Goal: Task Accomplishment & Management: Manage account settings

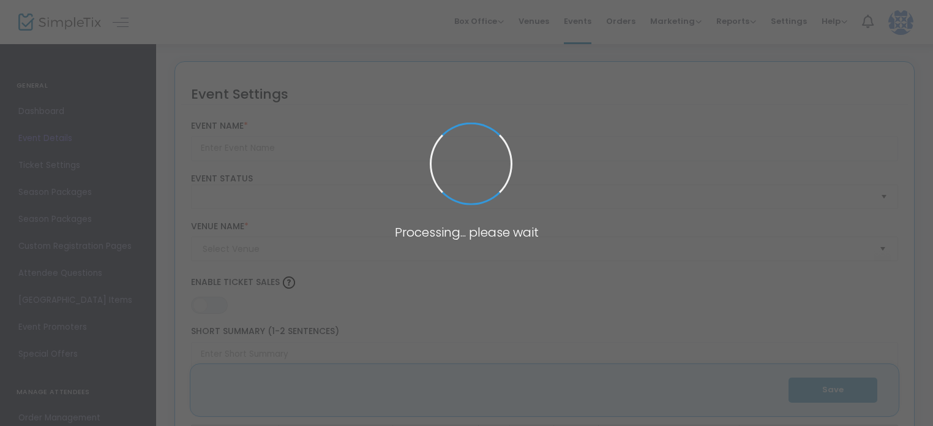
type input "TWO FOR ONE - FRIENDS & FAMILY SUMMER SPECIAL"
type textarea "Experience the ultimate indulgence now until [DATE] with our exclusive offer: p…"
type input "Purchase Now"
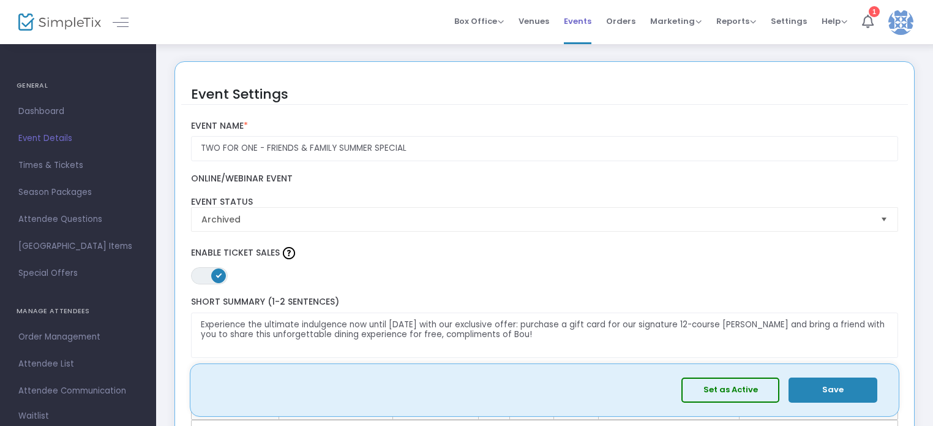
click at [571, 17] on span "Events" at bounding box center [578, 21] width 28 height 31
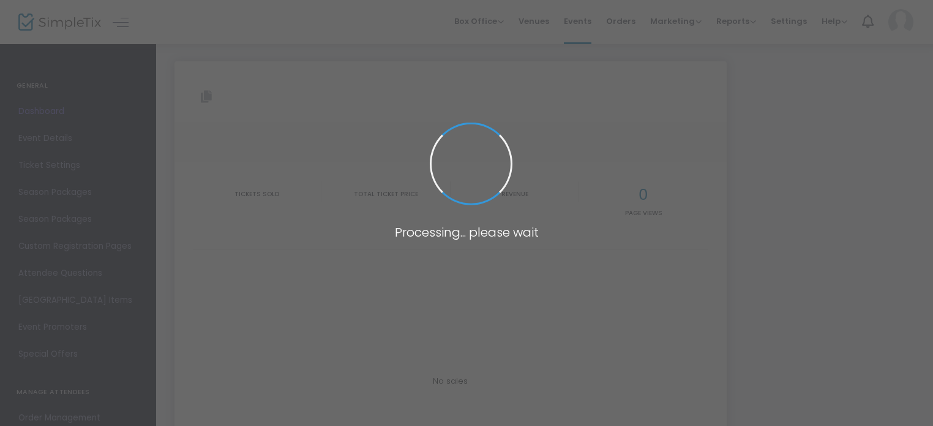
type input "https://www.simpletix.com/e/sushi-fest-tickets-237586"
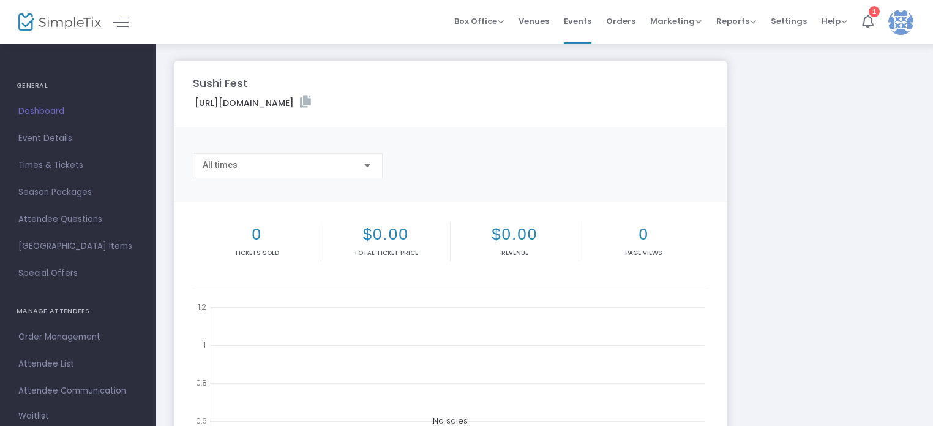
click at [53, 163] on span "Times & Tickets" at bounding box center [77, 165] width 119 height 16
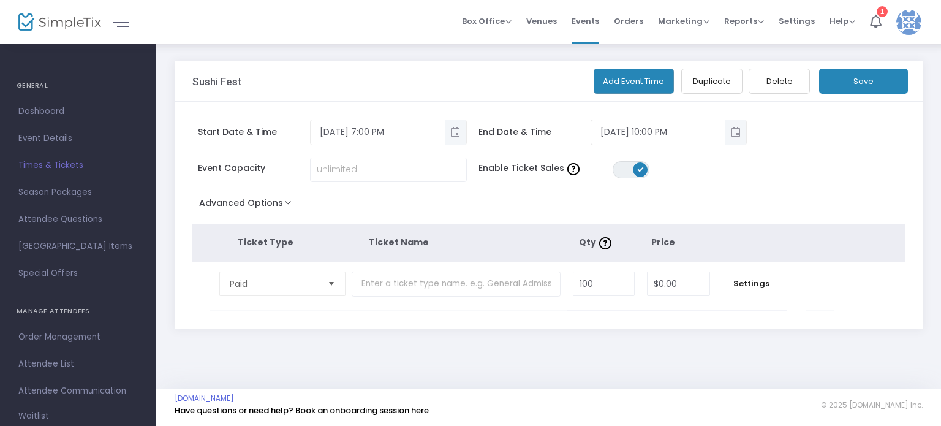
click at [628, 78] on button "Add Event Time" at bounding box center [633, 81] width 81 height 25
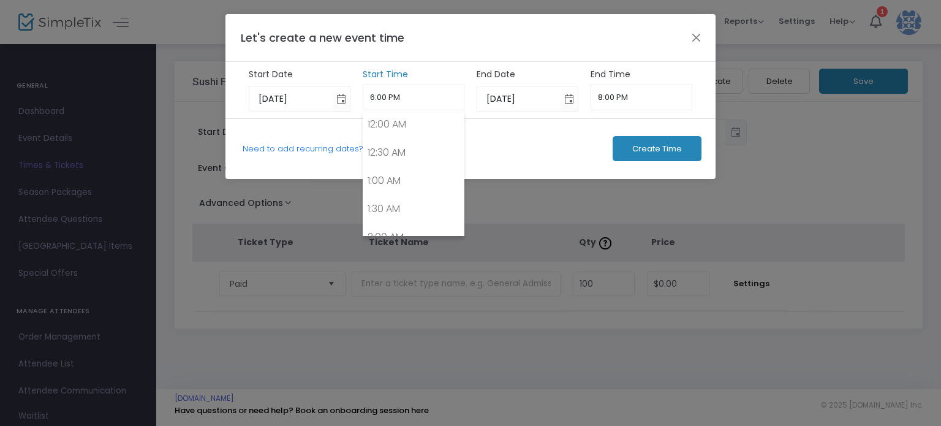
click at [380, 96] on input "6:00 PM" at bounding box center [414, 98] width 102 height 26
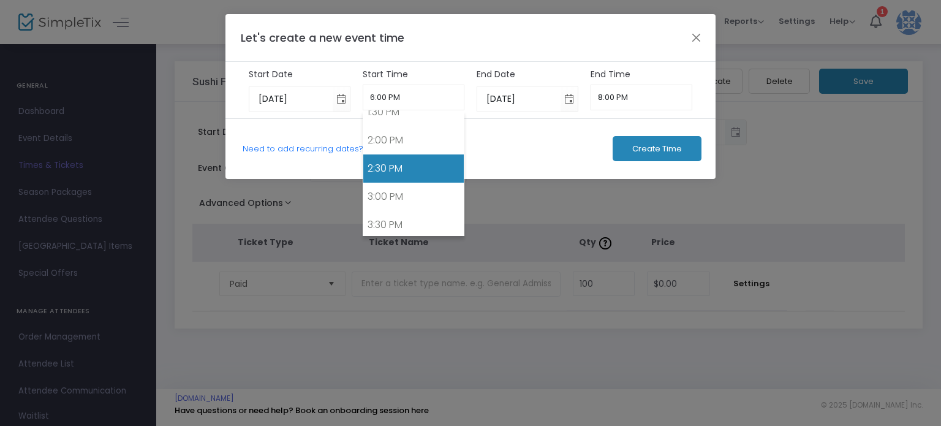
click at [404, 158] on link "2:30 PM" at bounding box center [413, 168] width 101 height 28
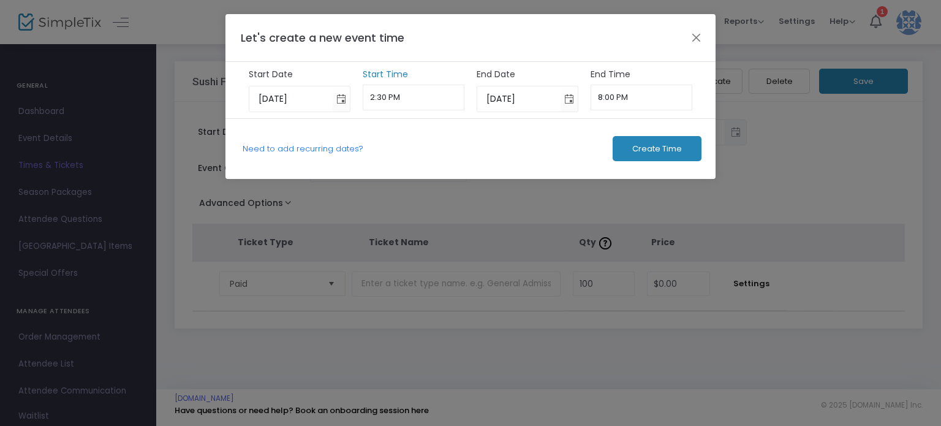
click at [425, 99] on input "2:30 PM" at bounding box center [414, 98] width 102 height 26
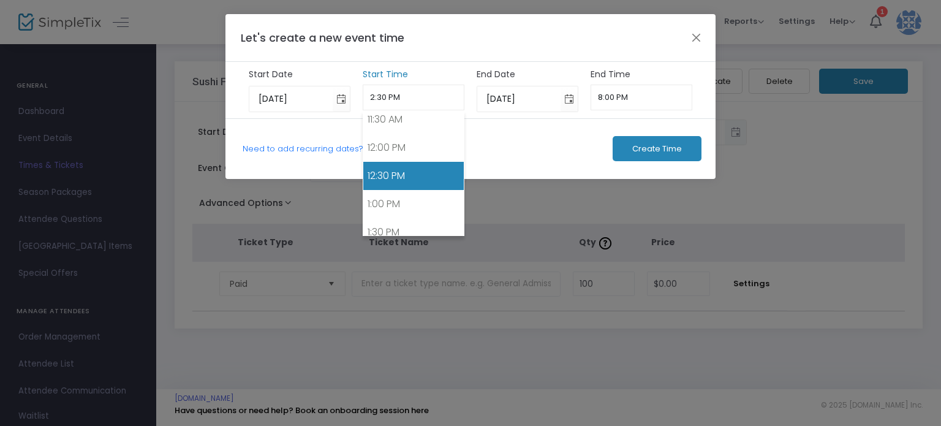
scroll to position [650, 0]
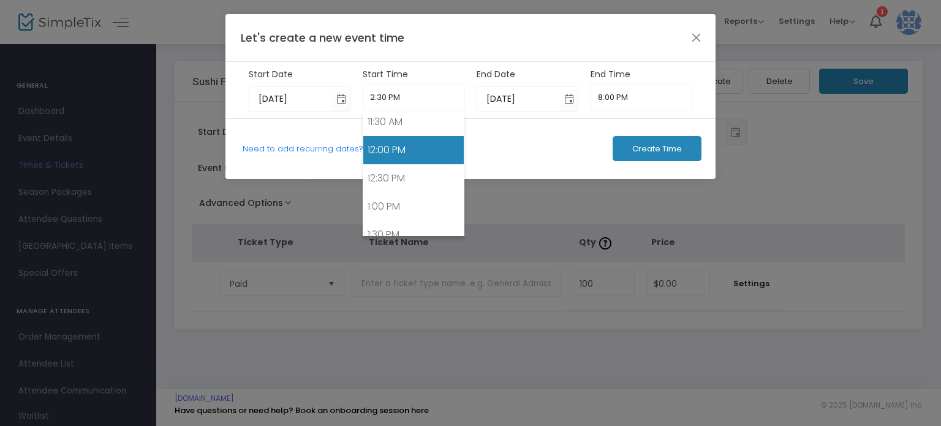
click at [429, 145] on link "12:00 PM" at bounding box center [413, 150] width 101 height 28
type input "12:00 PM"
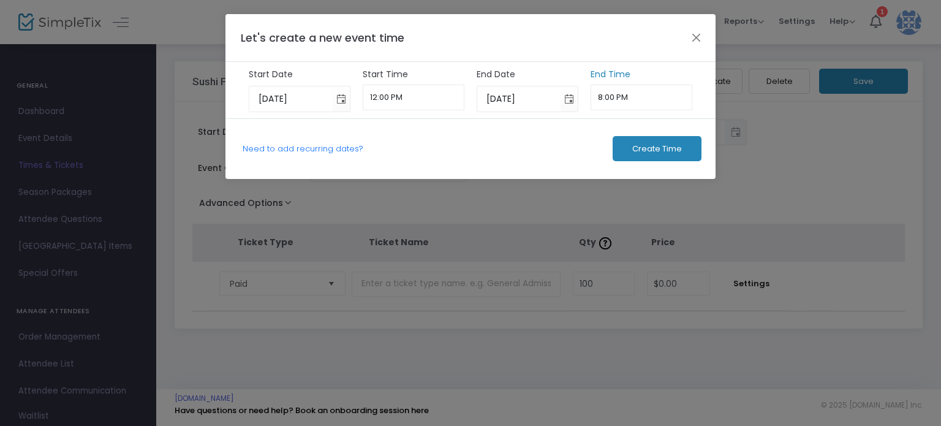
click at [626, 89] on input "8:00 PM" at bounding box center [641, 98] width 102 height 26
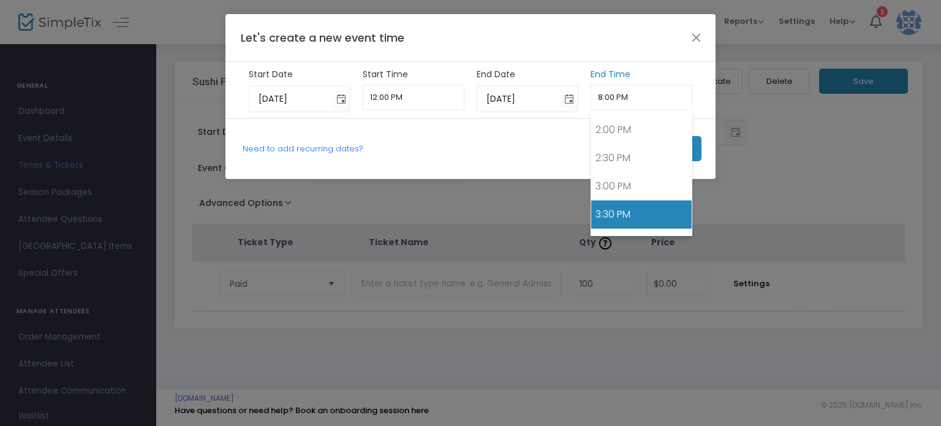
scroll to position [762, 0]
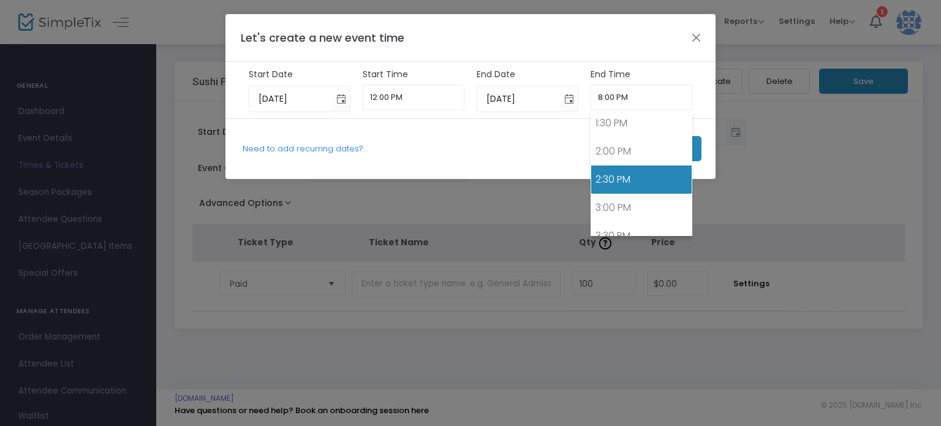
click at [626, 165] on link "2:30 PM" at bounding box center [641, 179] width 101 height 28
type input "2:30 PM"
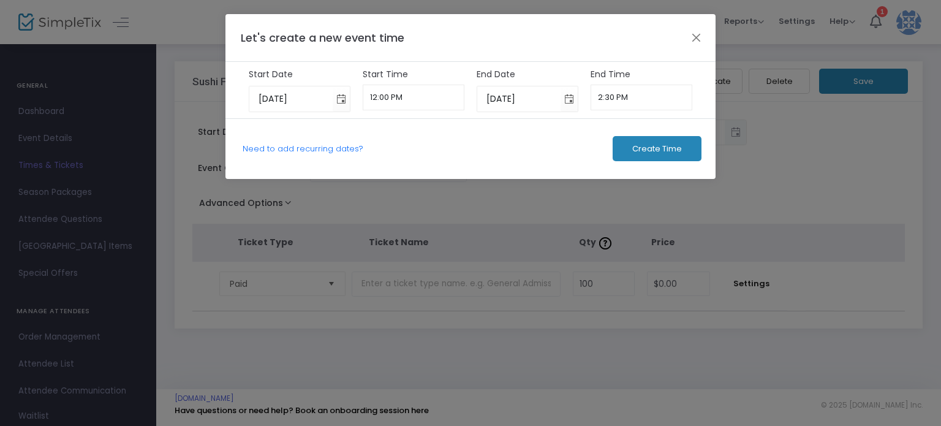
click at [661, 149] on span "Create Time" at bounding box center [657, 149] width 50 height 10
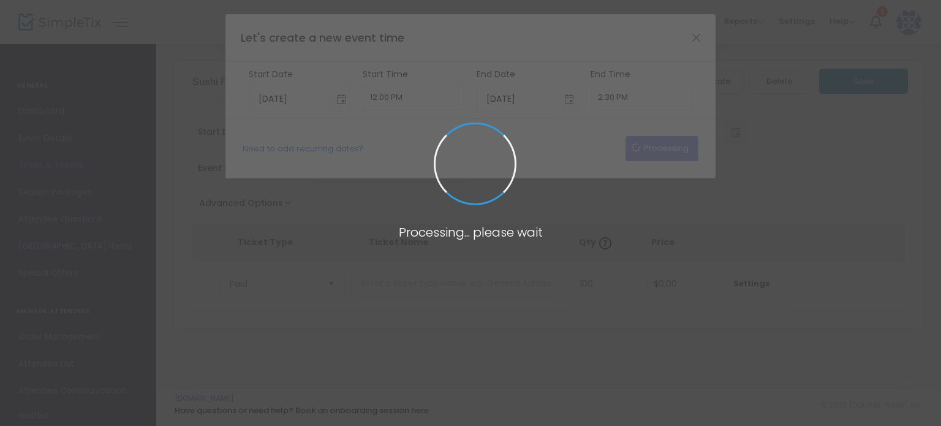
type input "9/16/2025"
type input "6:00 PM"
type input "9/16/2025"
type input "8:00 PM"
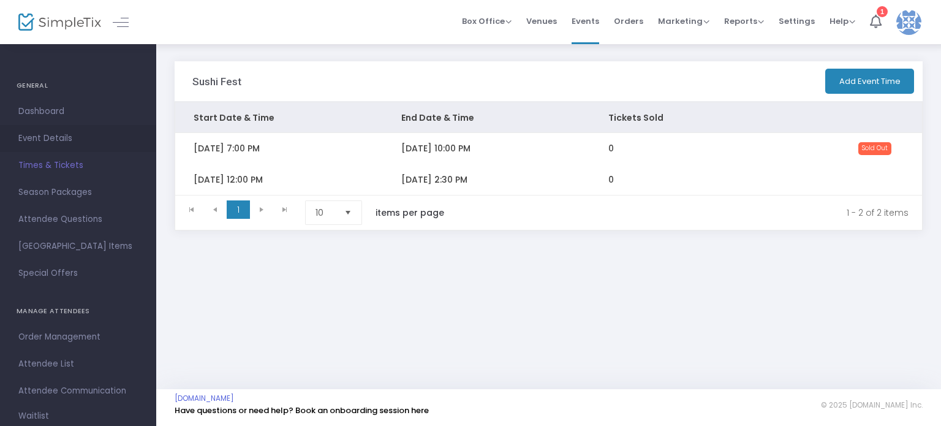
click at [42, 136] on span "Event Details" at bounding box center [77, 138] width 119 height 16
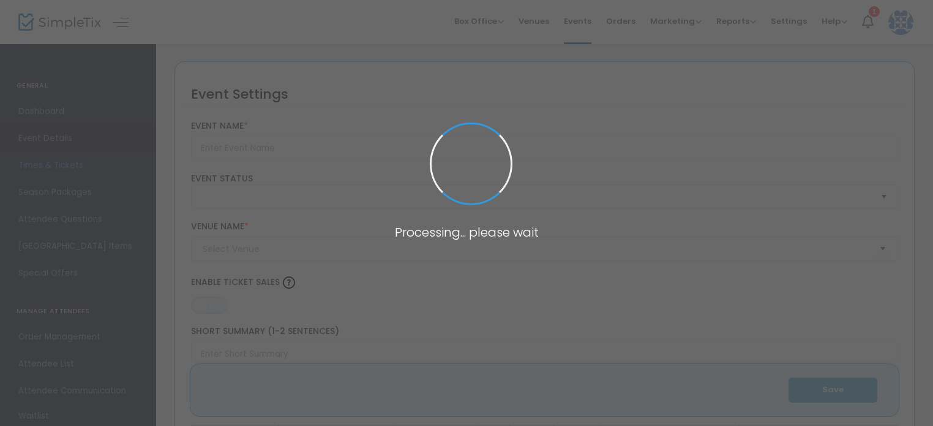
type input "Sushi Fest"
type textarea "Sushi by Bou Puerto Rico Sushi Fest is a two-day celebration of high-energy nig…"
type input "Register Now"
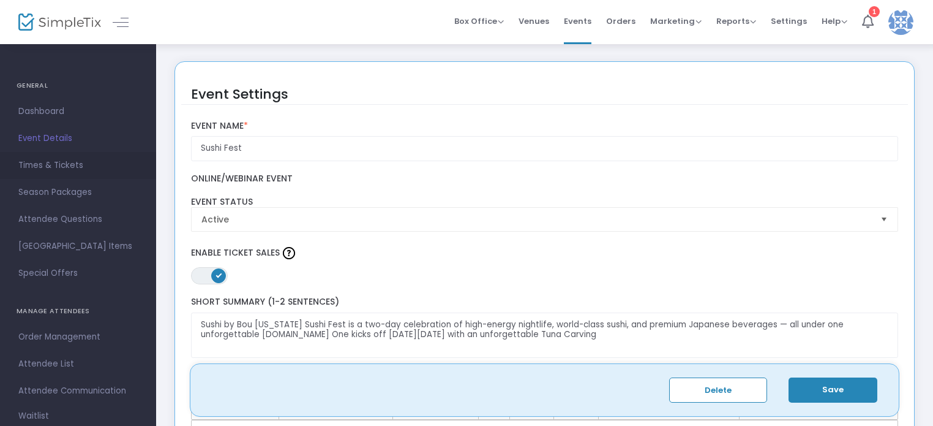
click at [64, 164] on span "Times & Tickets" at bounding box center [77, 165] width 119 height 16
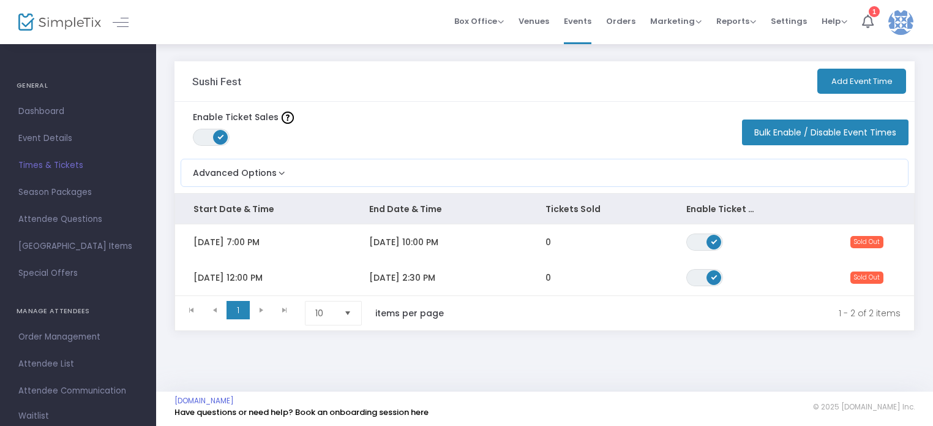
click at [843, 76] on button "Add Event Time" at bounding box center [862, 81] width 89 height 25
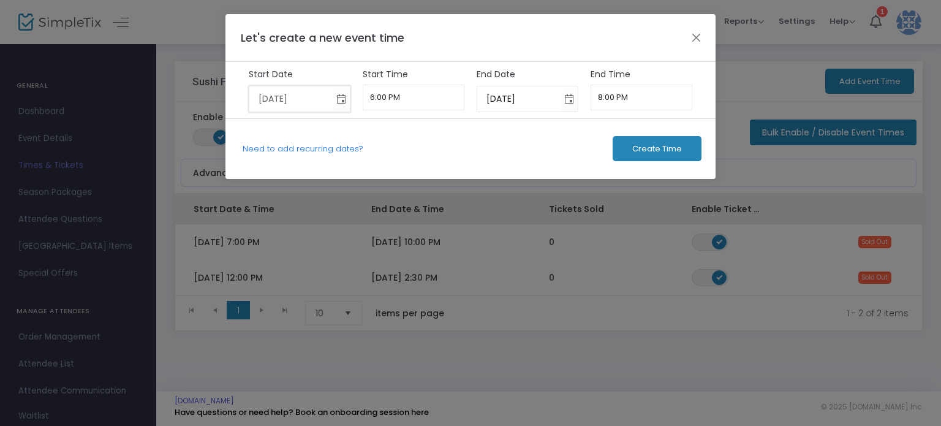
click at [287, 105] on input "11/17/2025" at bounding box center [291, 98] width 84 height 25
click at [338, 93] on span "Toggle calendar" at bounding box center [341, 99] width 20 height 20
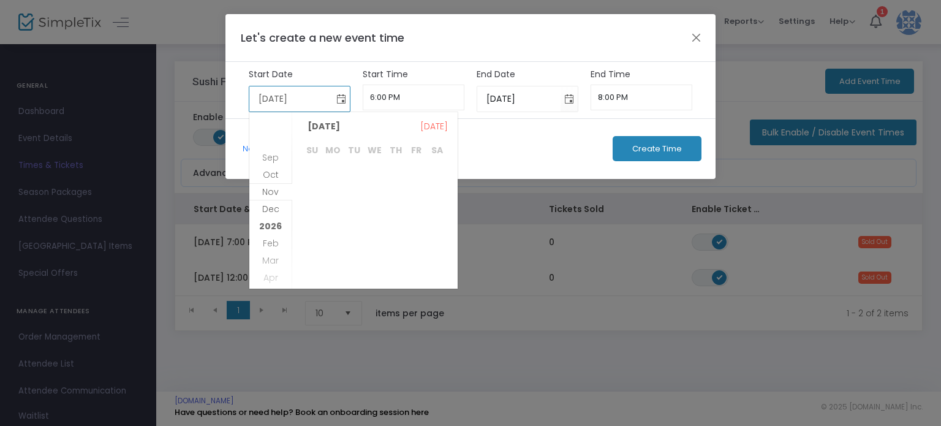
scroll to position [316, 0]
click at [315, 247] on span "16" at bounding box center [312, 242] width 21 height 21
type input "11/16/2025"
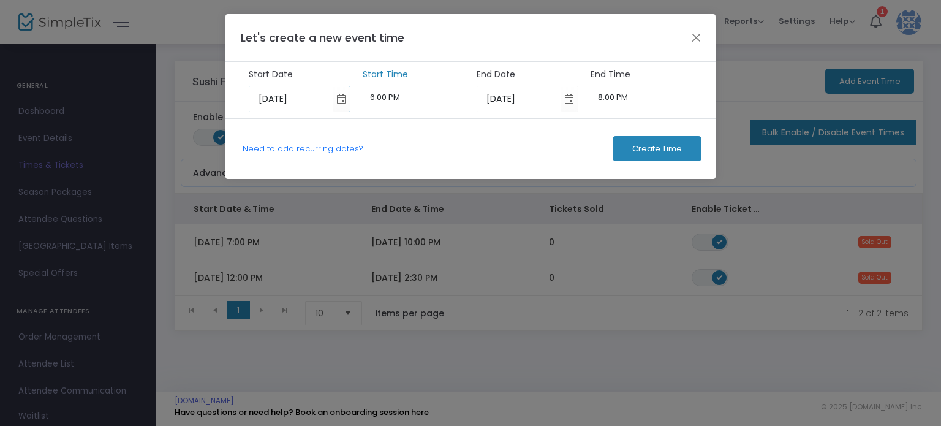
click at [408, 94] on input "6:00 PM" at bounding box center [414, 98] width 102 height 26
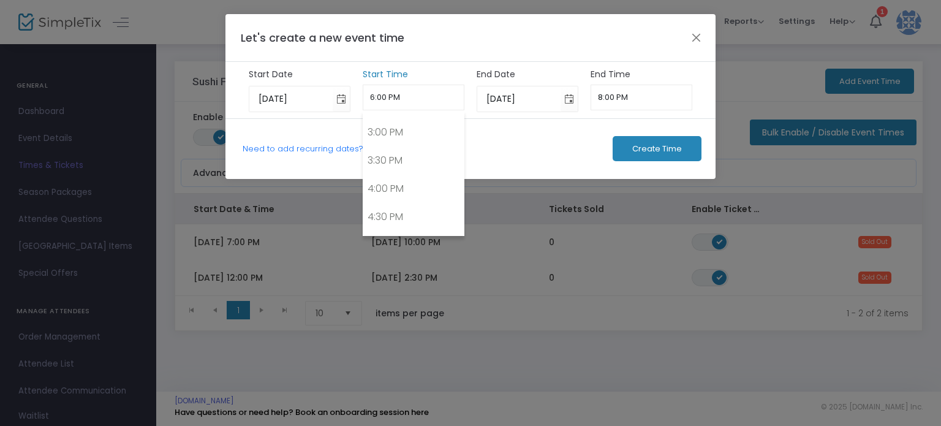
scroll to position [834, 0]
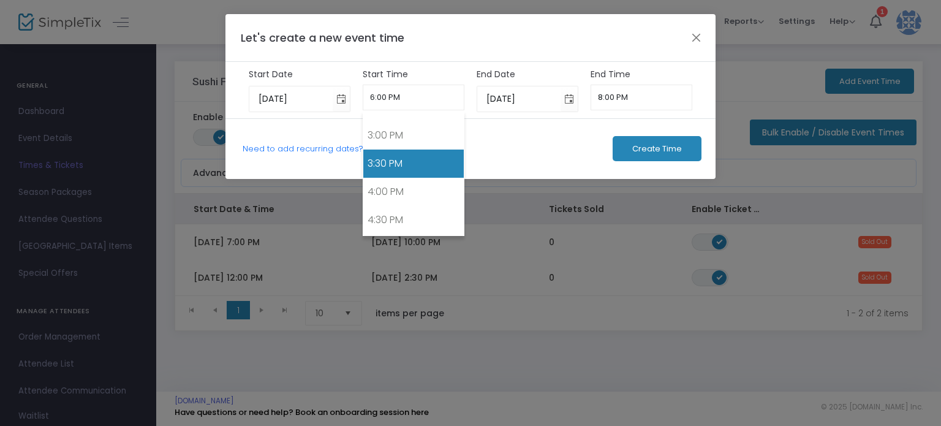
click at [417, 156] on link "3:30 PM" at bounding box center [413, 163] width 101 height 28
type input "3:30 PM"
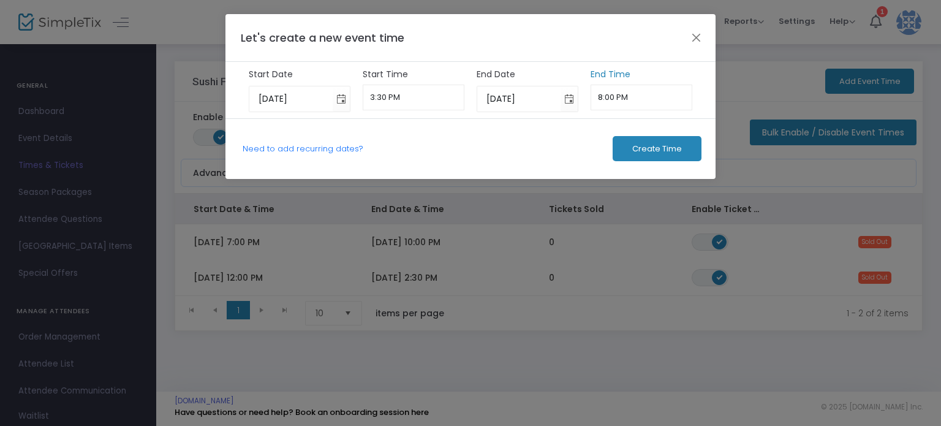
click at [612, 96] on input "8:00 PM" at bounding box center [641, 98] width 102 height 26
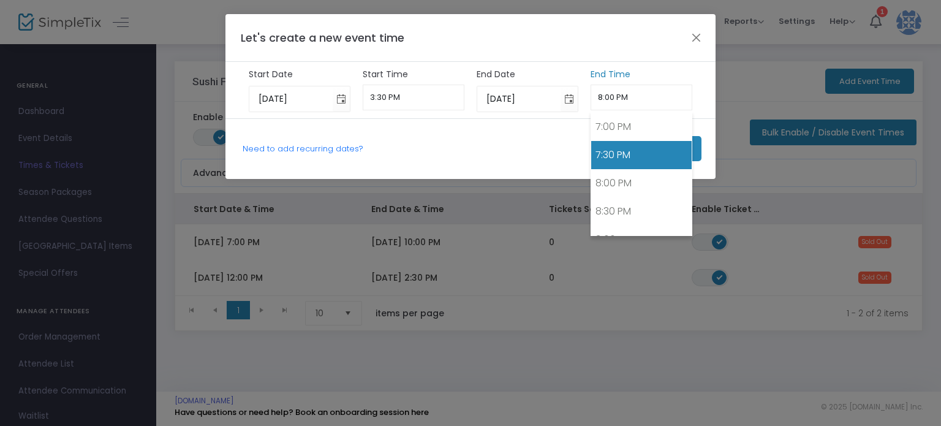
scroll to position [1007, 0]
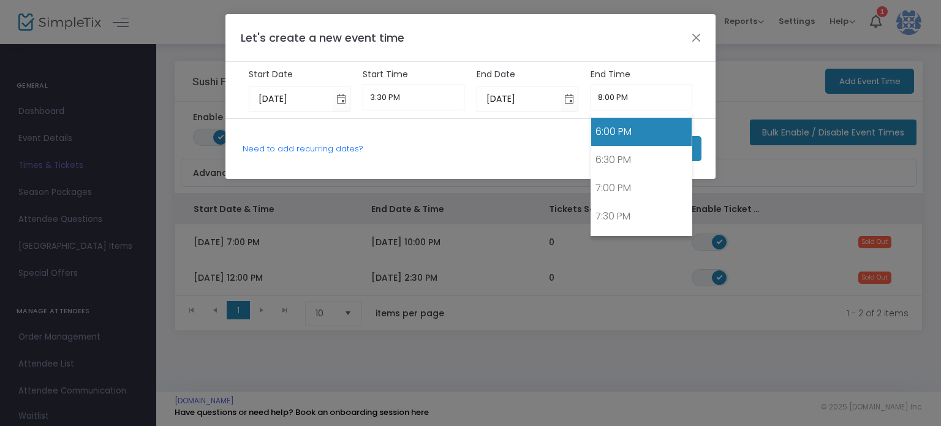
click at [626, 128] on link "6:00 PM" at bounding box center [641, 132] width 101 height 28
type input "6:00 PM"
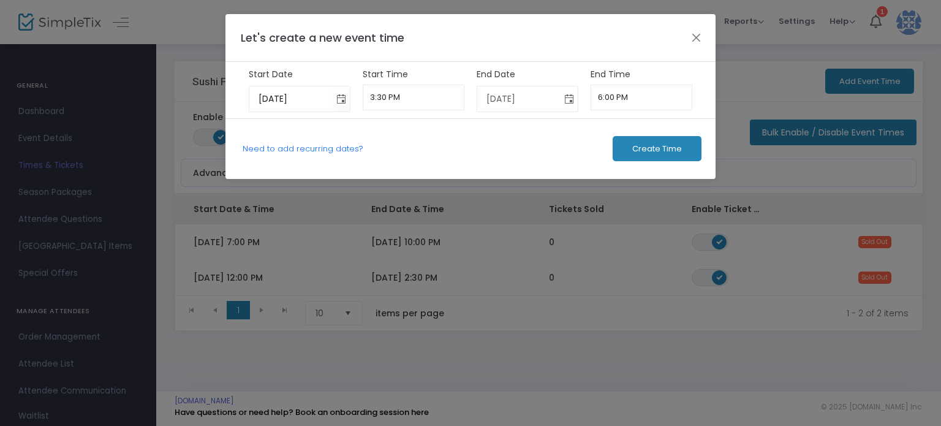
click at [563, 93] on span "Toggle calendar" at bounding box center [569, 99] width 20 height 20
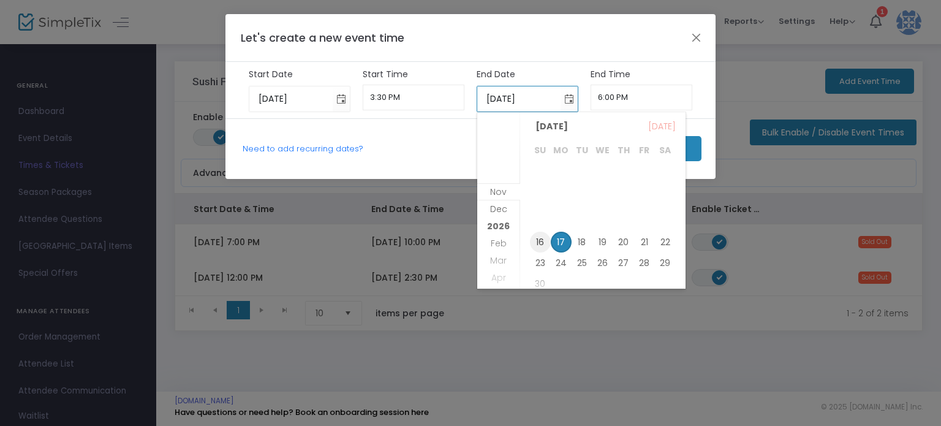
click at [537, 235] on span "16" at bounding box center [540, 242] width 21 height 21
type input "11/16/2025"
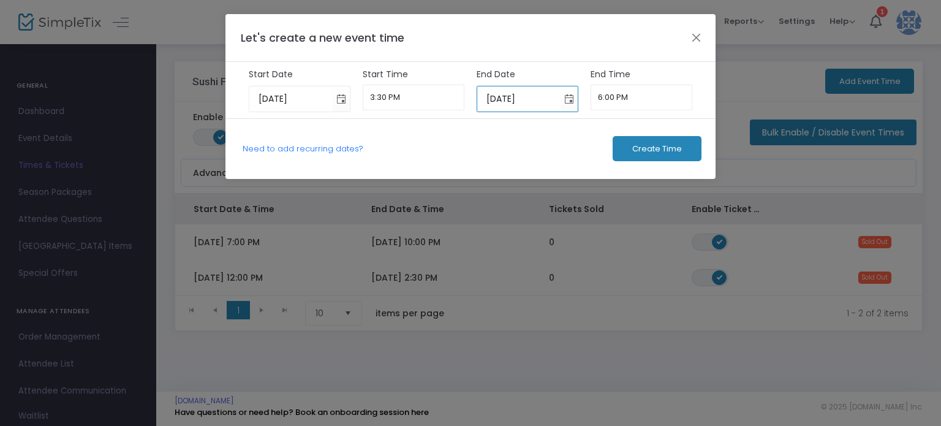
click at [644, 144] on span "Create Time" at bounding box center [657, 149] width 50 height 10
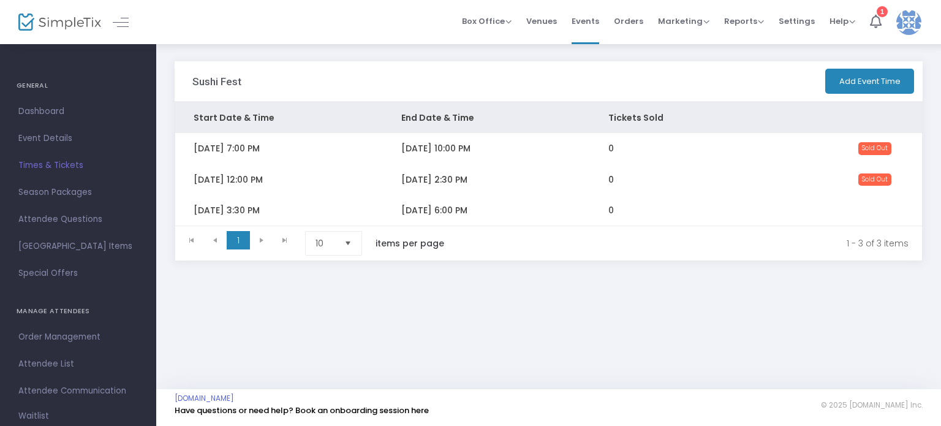
click at [855, 85] on button "Add Event Time" at bounding box center [869, 81] width 89 height 25
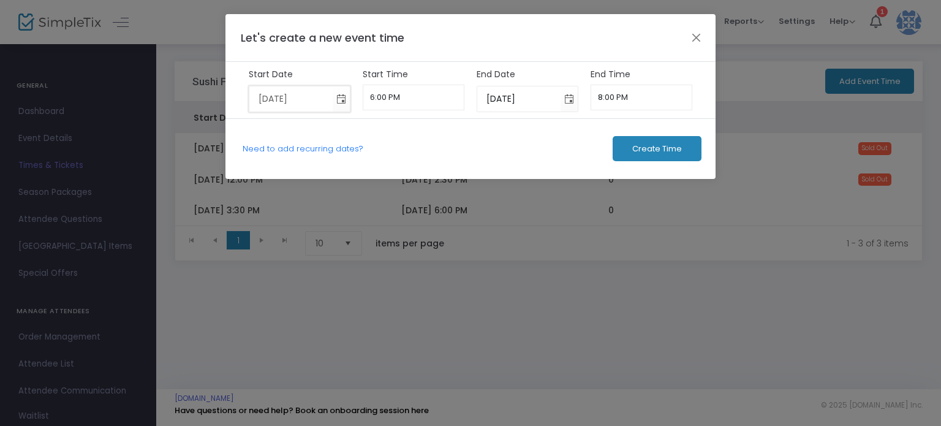
click at [287, 102] on input "11/17/2025" at bounding box center [291, 98] width 84 height 25
click at [345, 97] on span "Toggle calendar" at bounding box center [341, 99] width 20 height 20
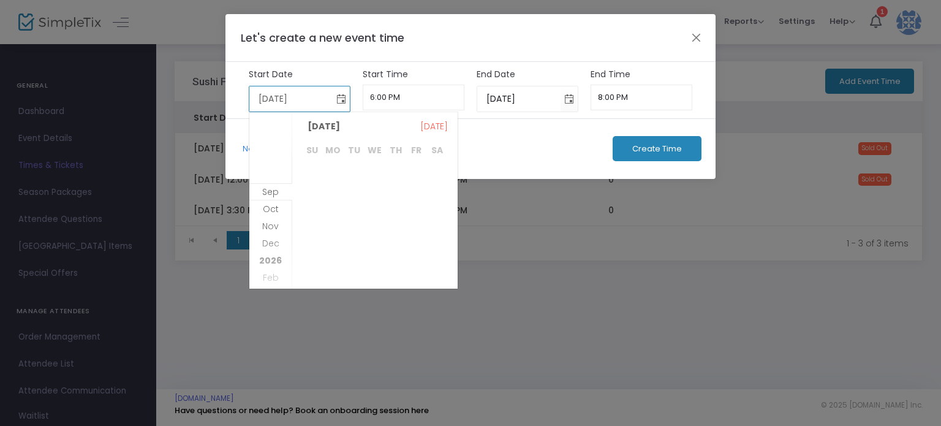
scroll to position [316, 0]
click at [438, 222] on span "15" at bounding box center [437, 221] width 21 height 21
type input "11/15/2025"
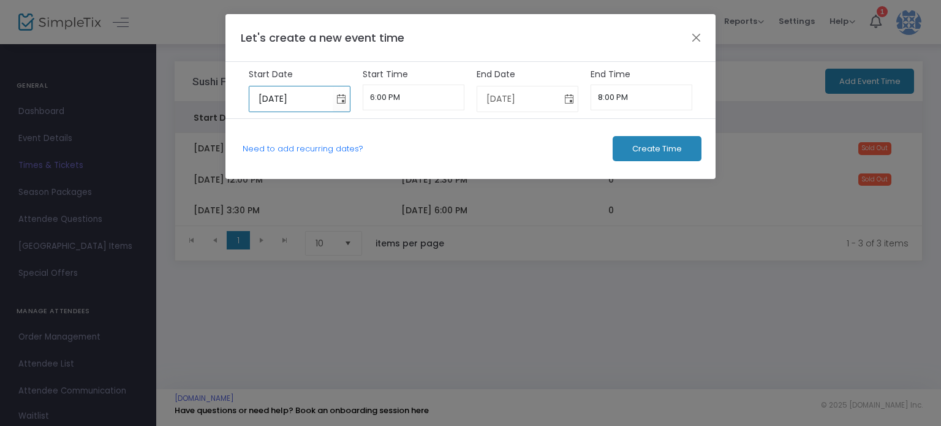
click at [570, 92] on span "Toggle calendar" at bounding box center [569, 99] width 20 height 20
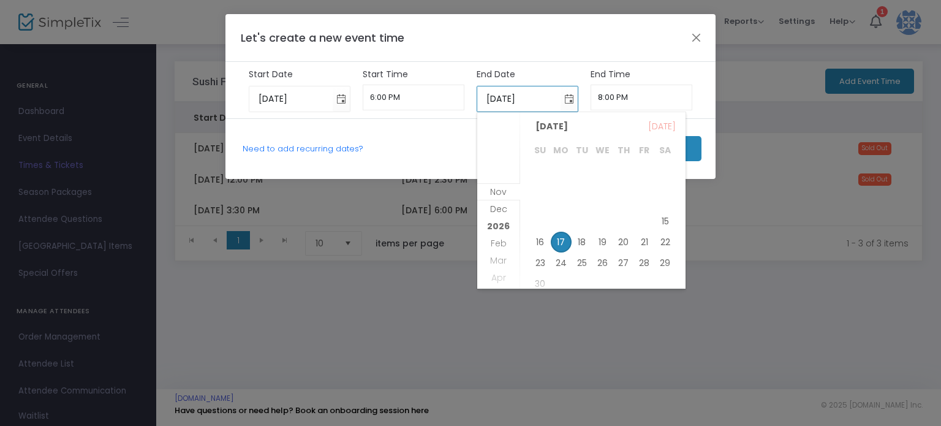
drag, startPoint x: 537, startPoint y: 242, endPoint x: 532, endPoint y: 237, distance: 6.5
click at [537, 242] on span "16" at bounding box center [540, 242] width 21 height 21
type input "11/16/2025"
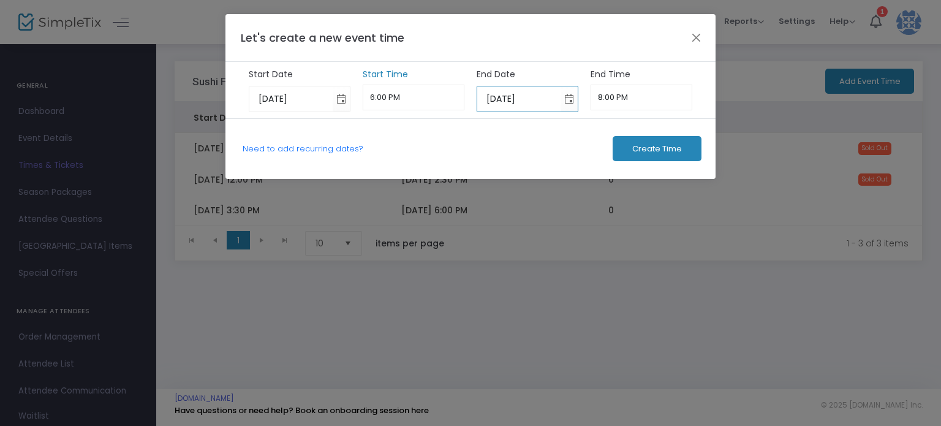
click at [394, 89] on input "6:00 PM" at bounding box center [414, 98] width 102 height 26
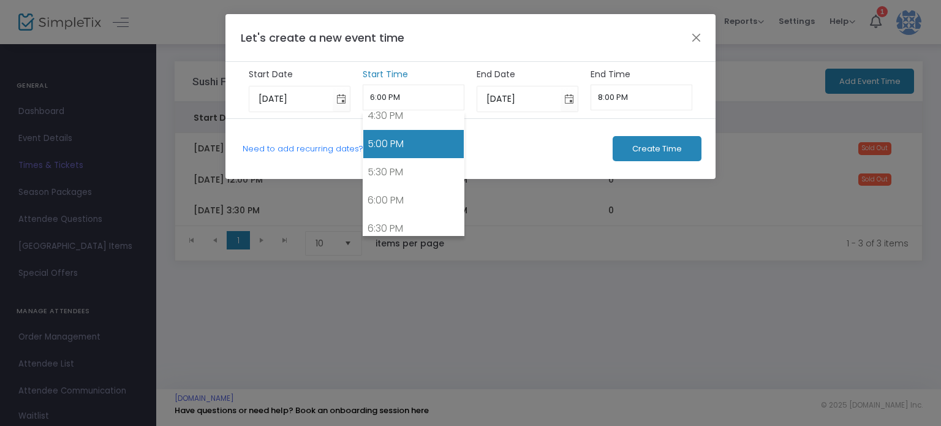
scroll to position [957, 0]
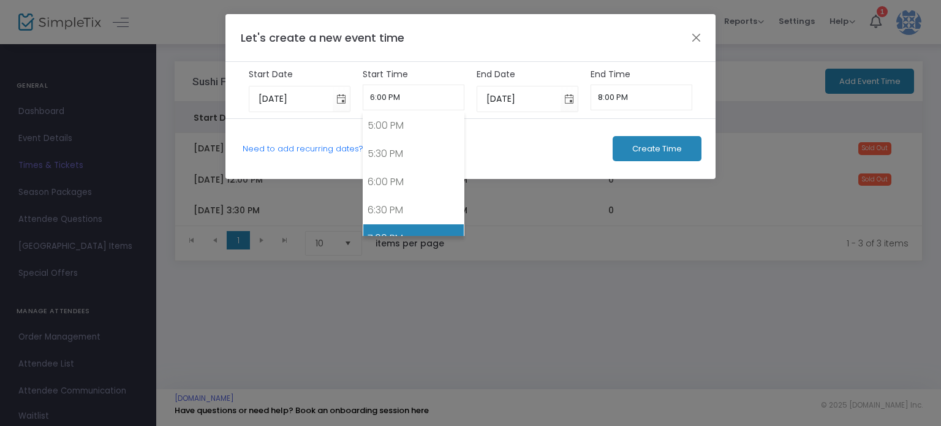
click at [421, 228] on link "7:00 PM" at bounding box center [413, 238] width 101 height 28
type input "7:00 PM"
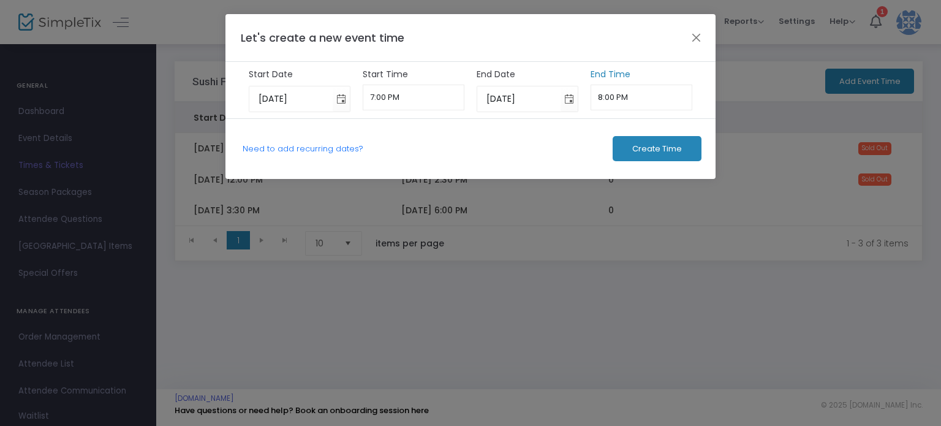
click at [620, 96] on input "8:00 PM" at bounding box center [641, 98] width 102 height 26
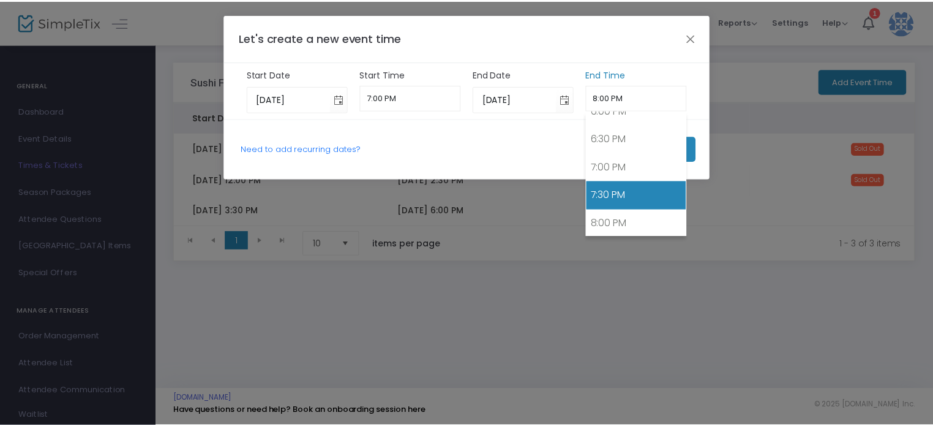
scroll to position [1007, 0]
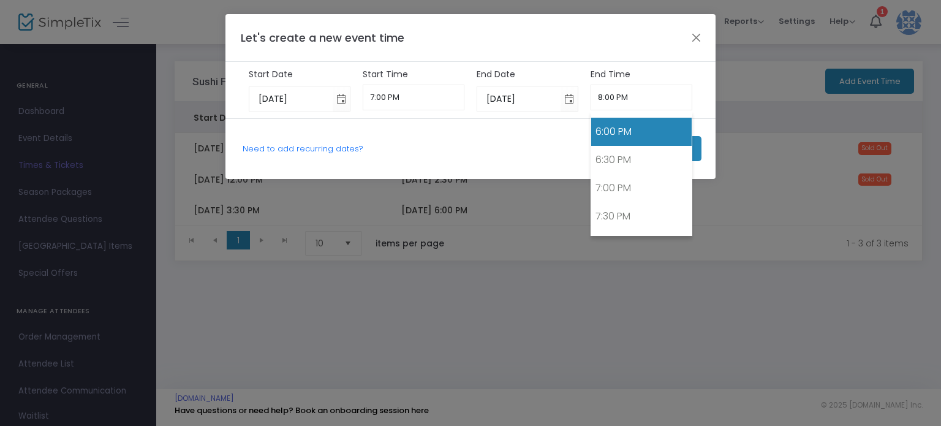
click at [627, 129] on link "6:00 PM" at bounding box center [641, 132] width 101 height 28
type input "6:00 PM"
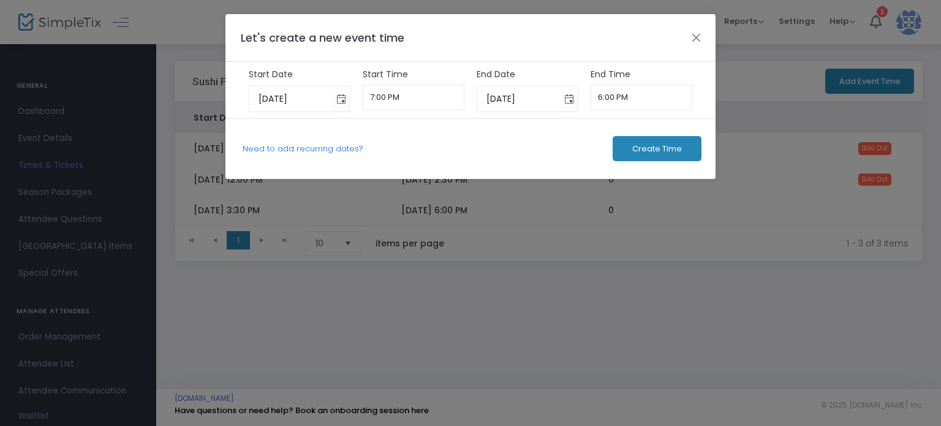
click at [627, 151] on button "Create Time" at bounding box center [656, 148] width 89 height 25
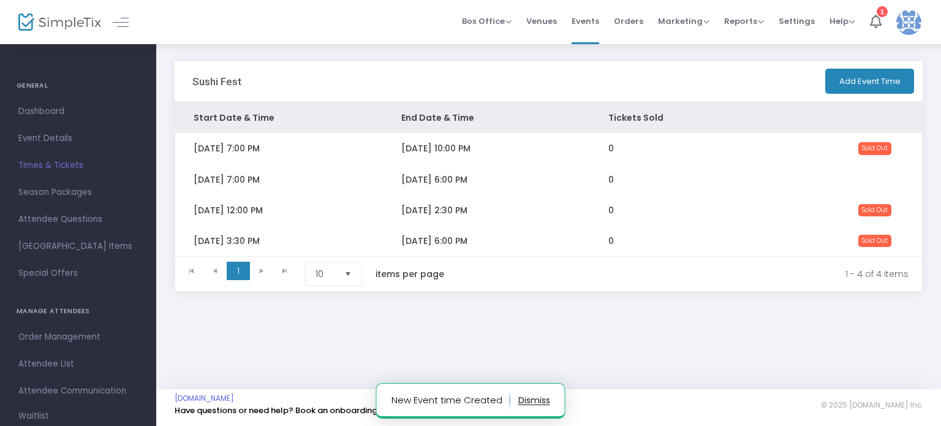
click at [66, 164] on span "Times & Tickets" at bounding box center [77, 165] width 119 height 16
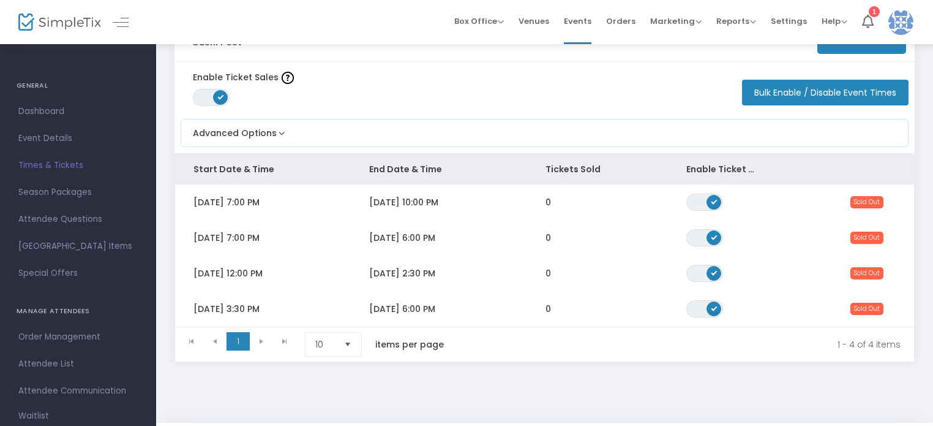
scroll to position [61, 0]
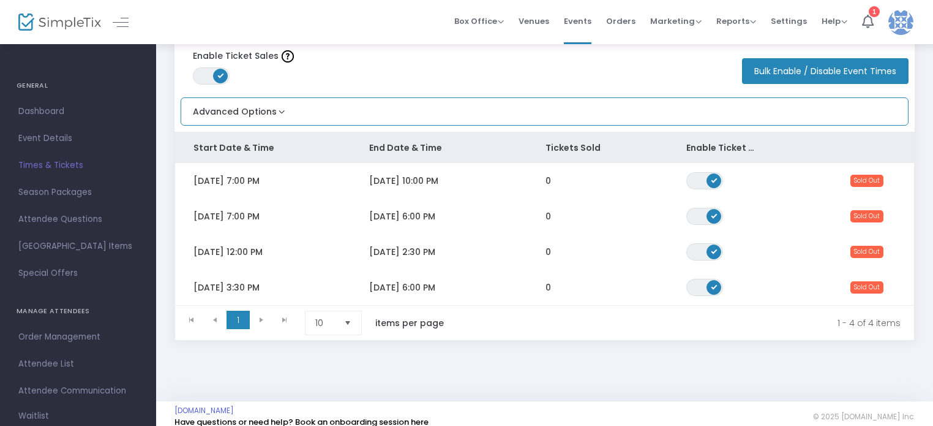
click at [273, 115] on button "Advanced Options" at bounding box center [234, 108] width 107 height 20
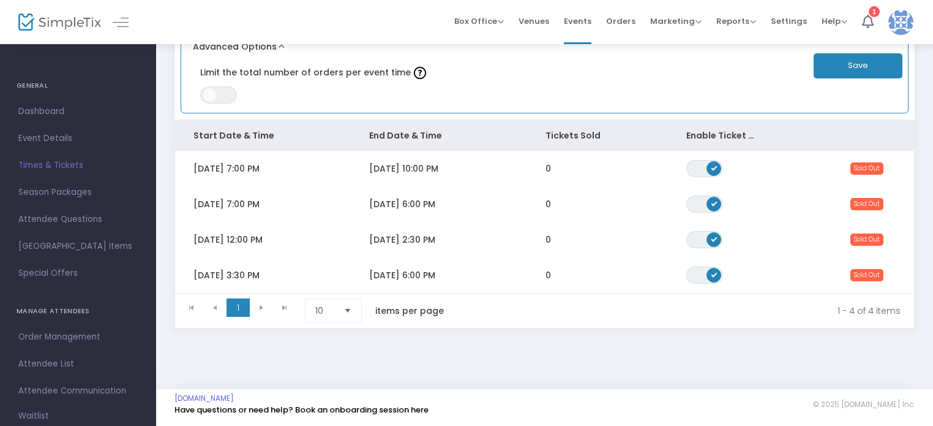
scroll to position [129, 0]
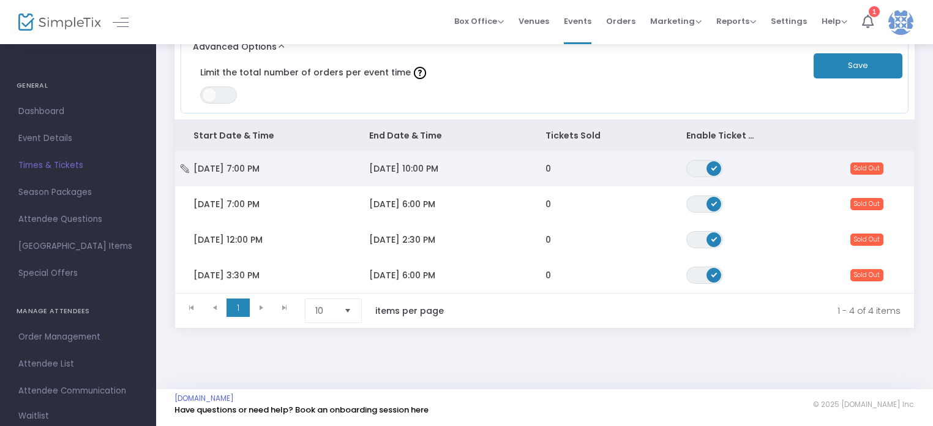
click at [309, 161] on td "Sat 11/15/2025 7:00 PM" at bounding box center [263, 169] width 176 height 36
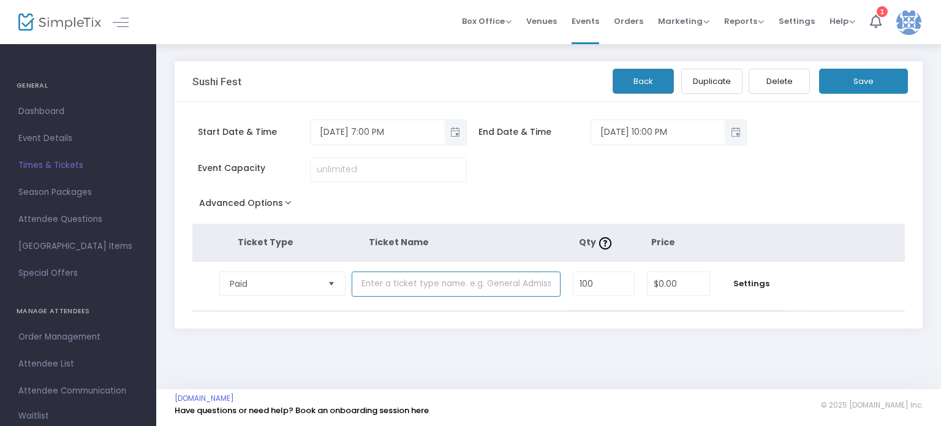
click at [470, 281] on input "text" at bounding box center [456, 283] width 209 height 25
paste input "General Admission"
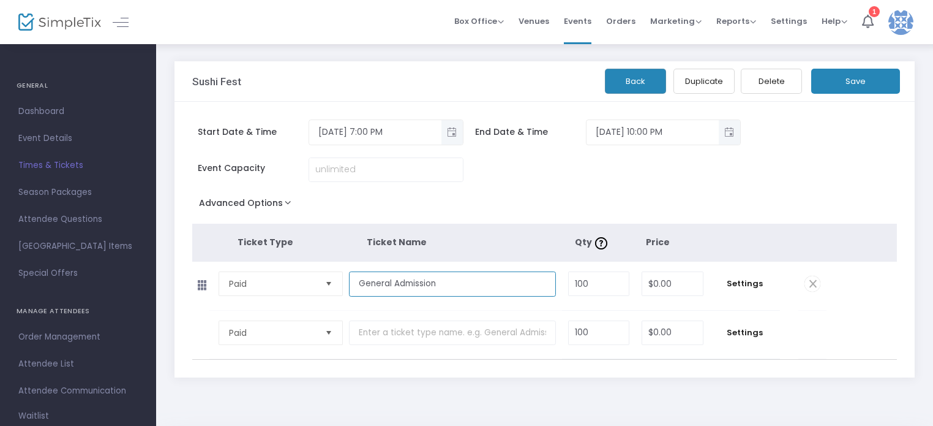
type input "General Admission"
click at [592, 285] on input "100" at bounding box center [599, 283] width 60 height 23
click at [666, 281] on input "0" at bounding box center [672, 283] width 61 height 23
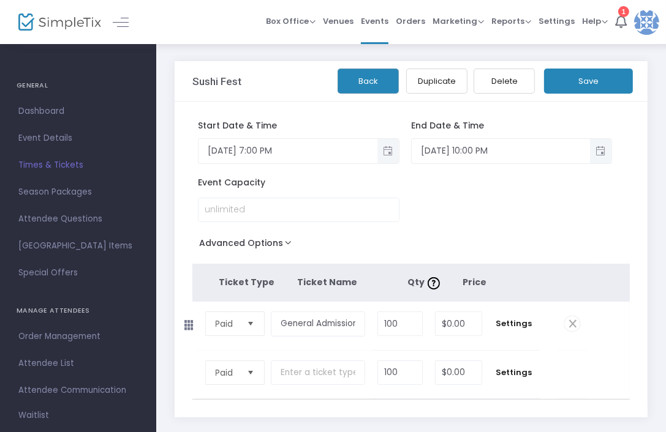
click at [412, 215] on div "Start Date & Time 11/15/2025 7:00 PM End Date & Time 11/15/2025 10:00 PM Event …" at bounding box center [411, 260] width 473 height 316
click at [453, 312] on input "0" at bounding box center [457, 323] width 45 height 23
type input "$95.00"
click at [519, 318] on span "Settings" at bounding box center [513, 324] width 39 height 12
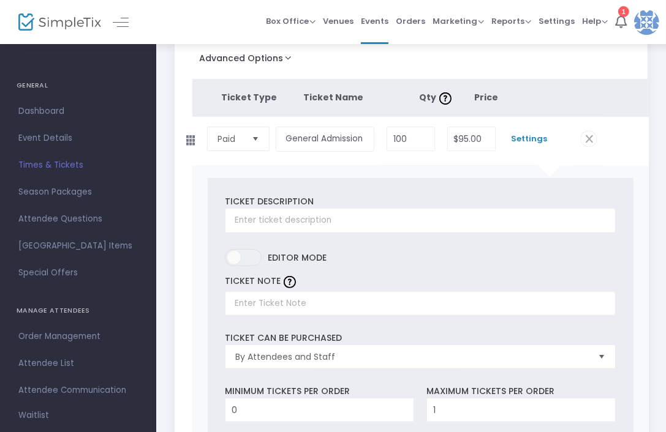
scroll to position [245, 0]
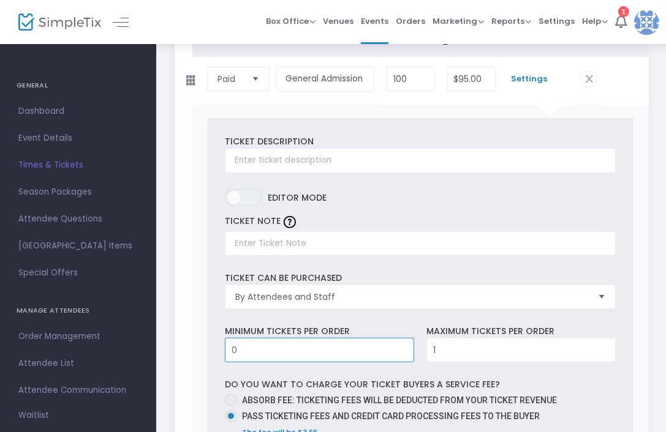
click at [267, 339] on input "0" at bounding box center [319, 350] width 188 height 23
type input "1"
click at [445, 339] on input "1" at bounding box center [521, 350] width 188 height 23
type input "7"
click at [235, 394] on span at bounding box center [231, 400] width 12 height 12
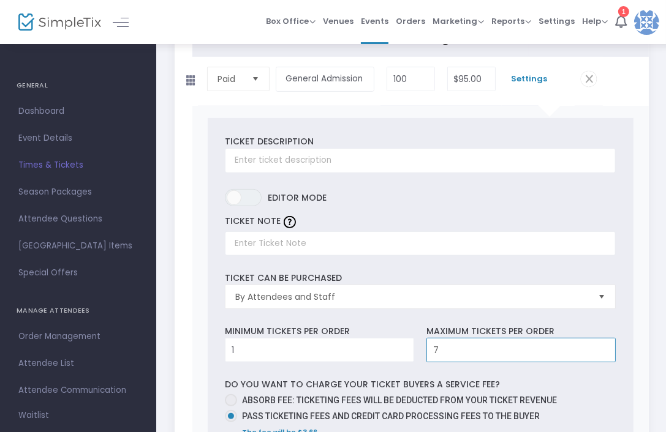
click at [231, 407] on input "Absorb fee: Ticketing fees will be deducted from your ticket revenue" at bounding box center [230, 407] width 1 height 1
radio input "true"
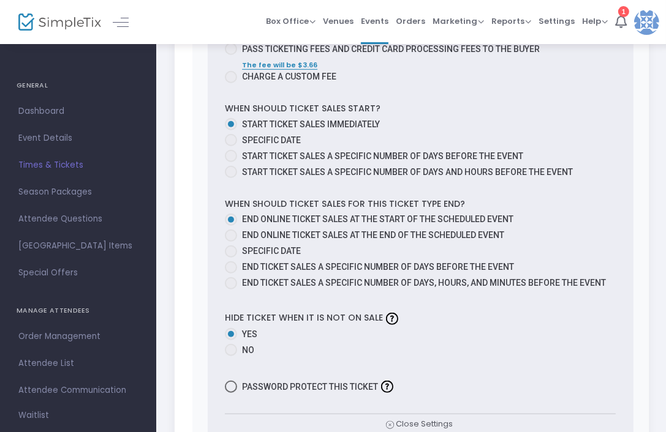
scroll to position [674, 0]
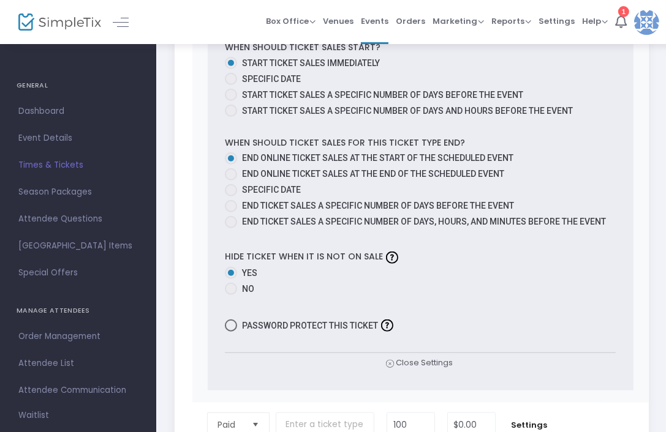
click at [228, 283] on span at bounding box center [231, 289] width 12 height 12
click at [230, 295] on input "No" at bounding box center [230, 295] width 1 height 1
radio input "true"
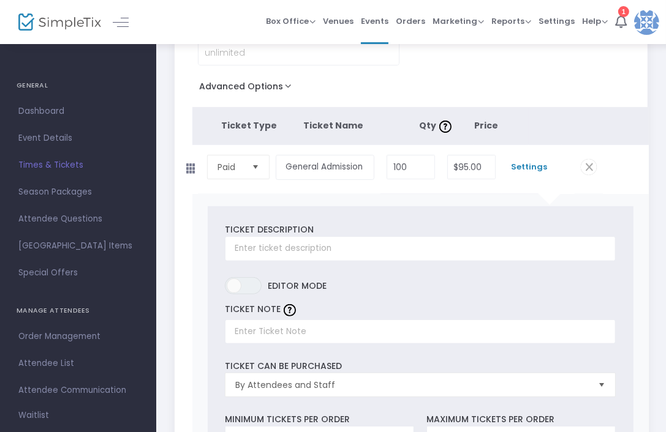
scroll to position [98, 0]
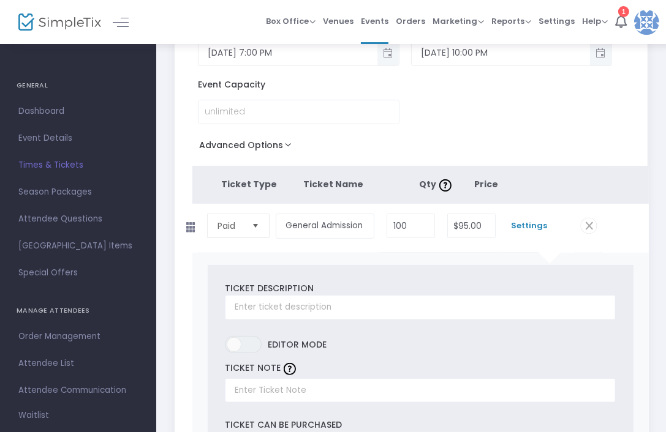
click at [590, 218] on span at bounding box center [589, 226] width 16 height 16
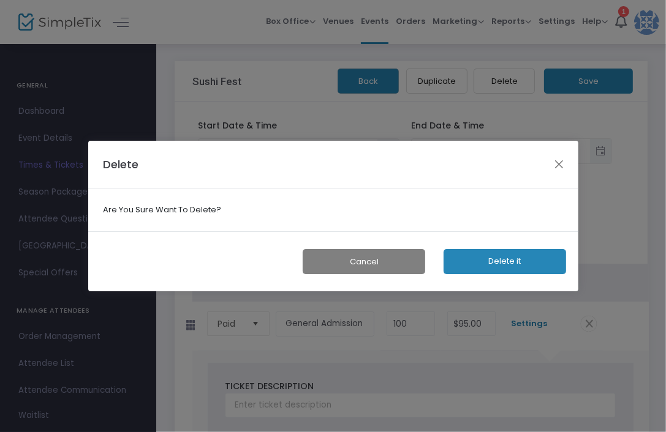
scroll to position [0, 0]
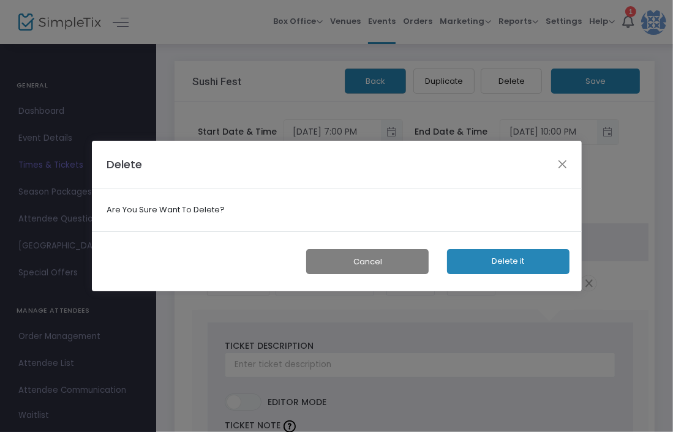
click at [391, 258] on button "Cancel" at bounding box center [367, 261] width 122 height 25
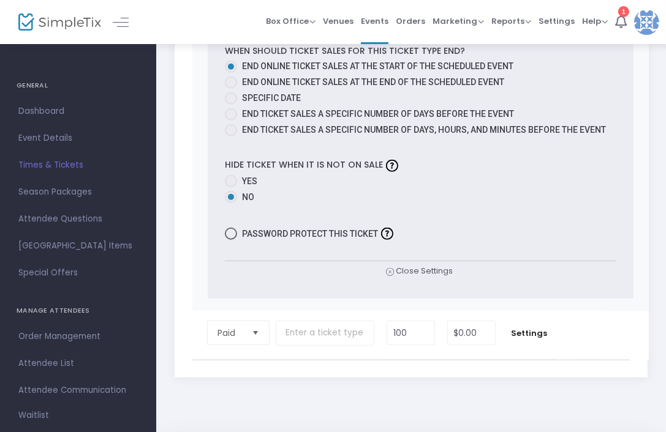
scroll to position [772, 0]
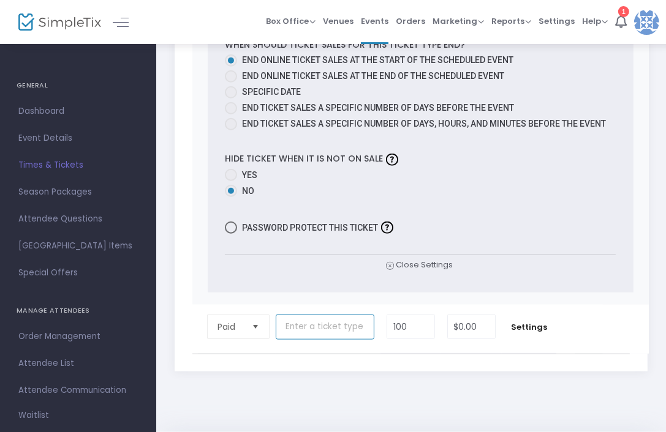
click at [290, 315] on input "text" at bounding box center [325, 327] width 99 height 25
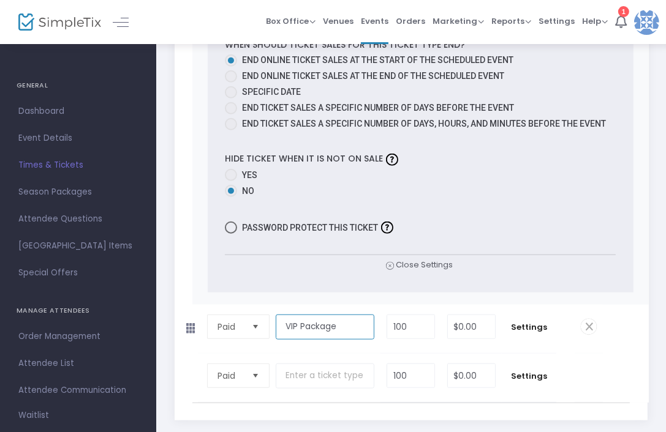
type input "VIP Package"
click at [418, 315] on input "100" at bounding box center [410, 326] width 47 height 23
click at [465, 315] on input "0" at bounding box center [472, 326] width 48 height 23
type input "$175.00"
click at [537, 322] on span "Settings" at bounding box center [529, 328] width 42 height 12
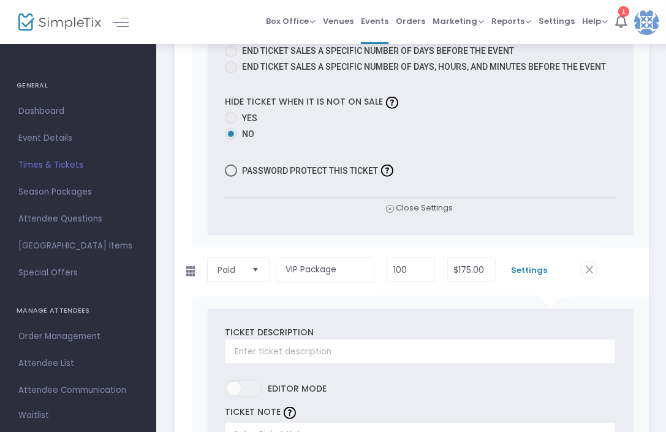
scroll to position [894, 0]
